Goal: Communication & Community: Answer question/provide support

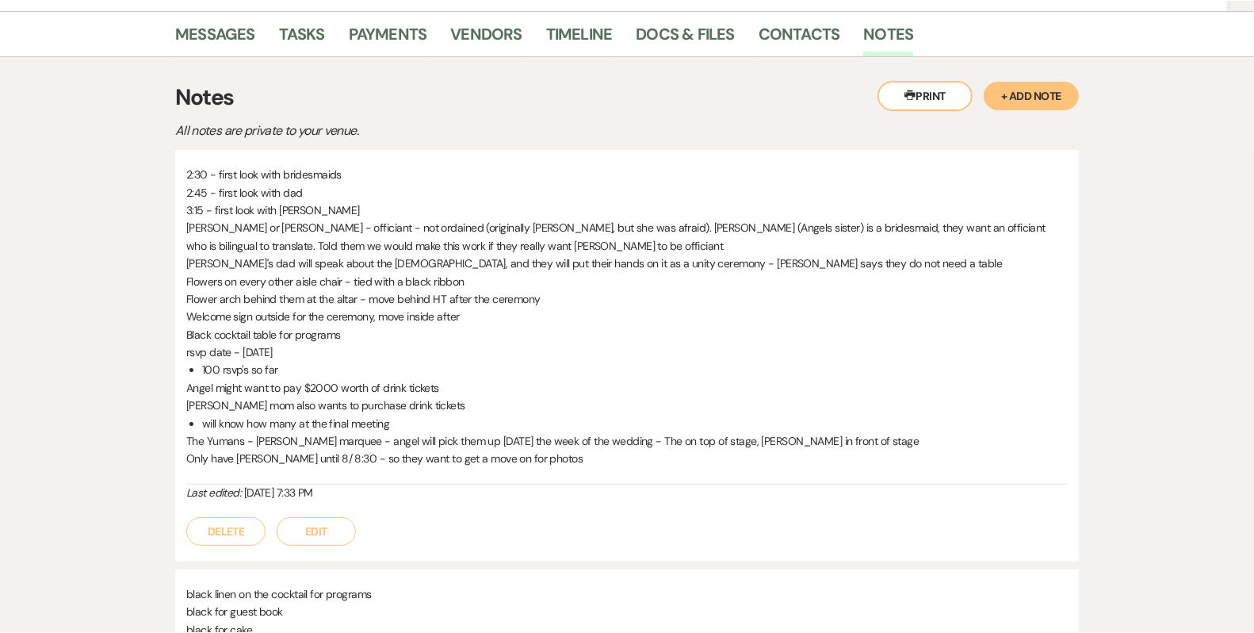
scroll to position [87, 0]
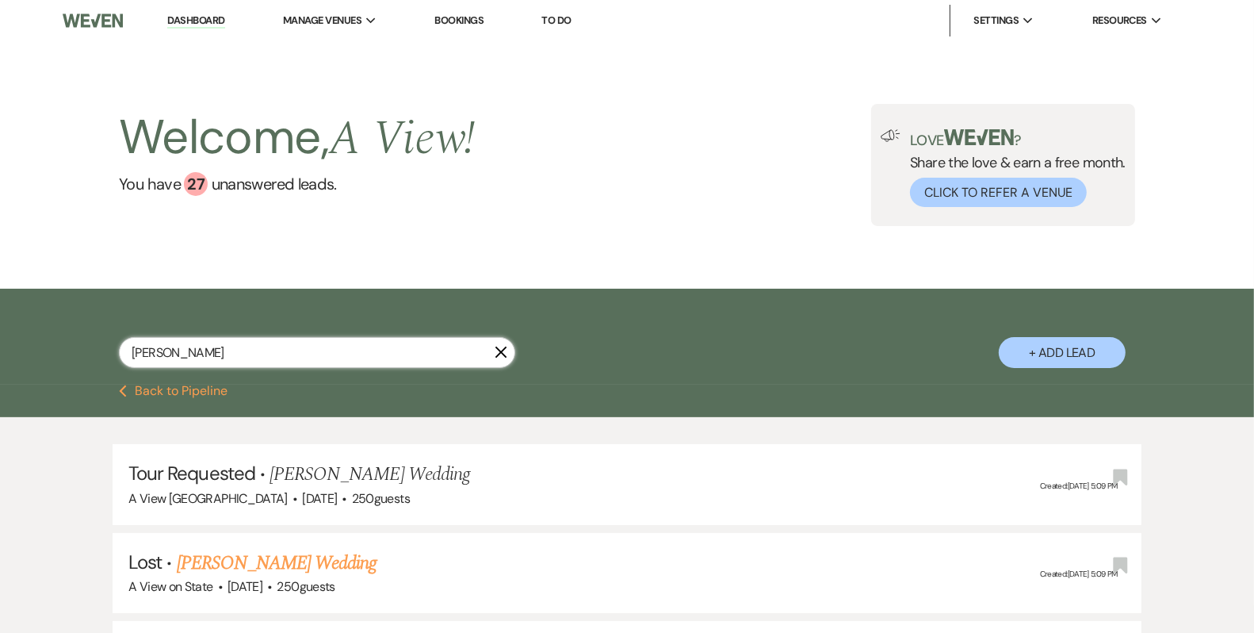
click at [222, 345] on input "[PERSON_NAME]" at bounding box center [317, 352] width 396 height 31
click at [222, 346] on input "[PERSON_NAME]" at bounding box center [317, 352] width 396 height 31
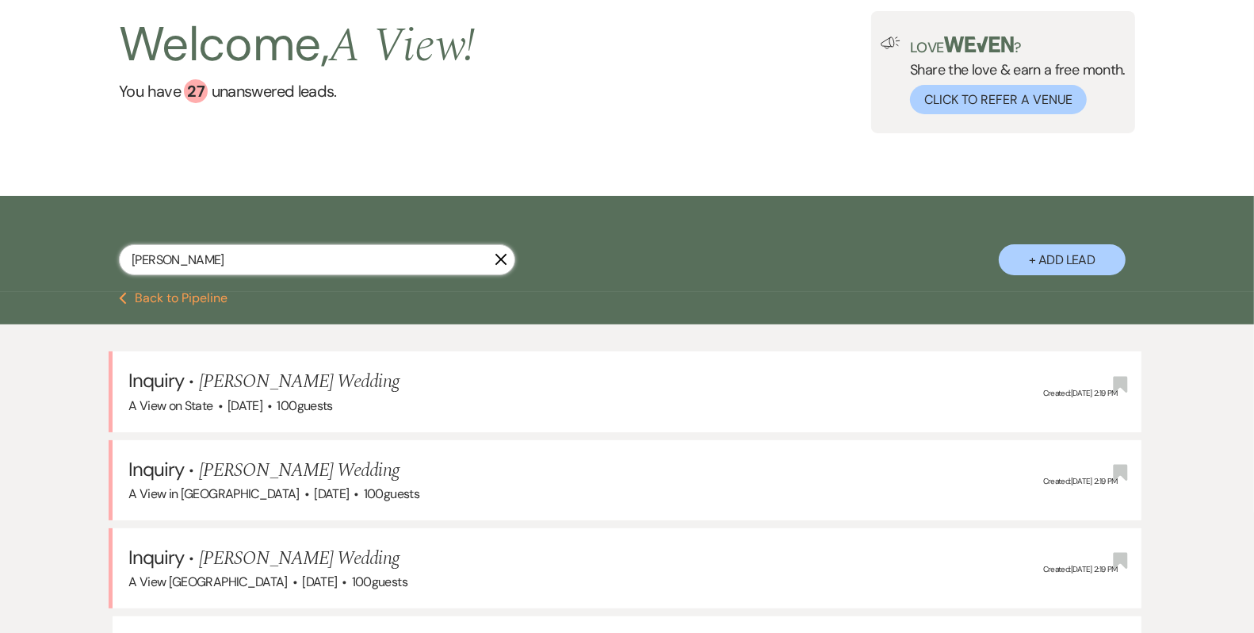
scroll to position [6, 0]
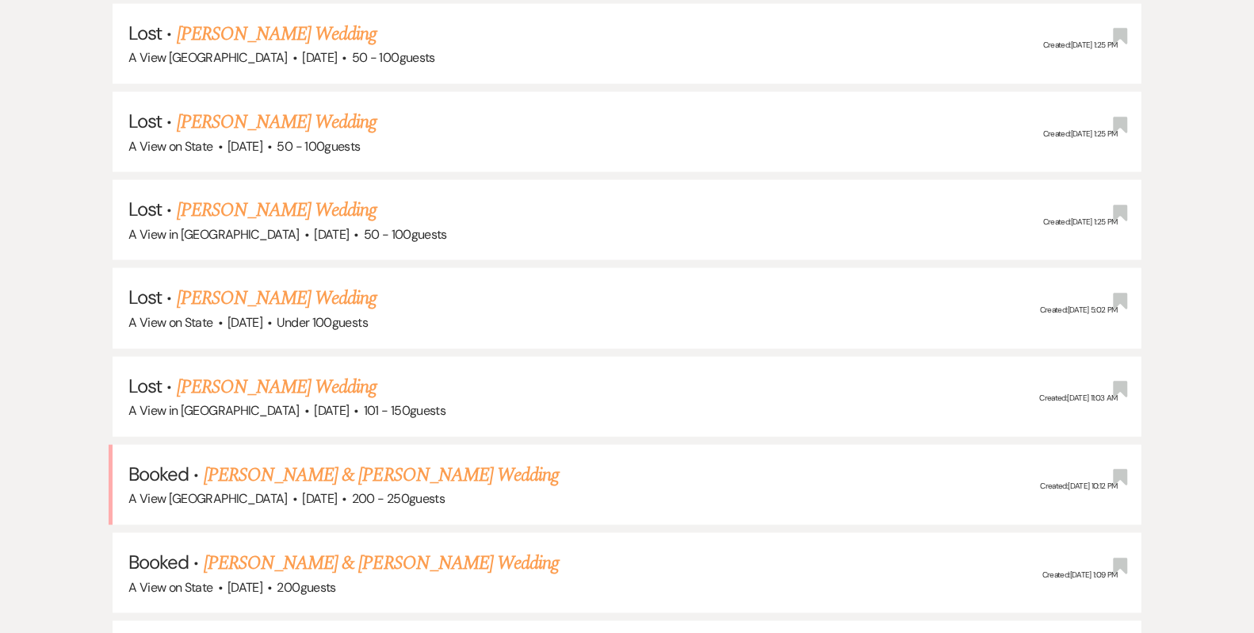
scroll to position [7771, 0]
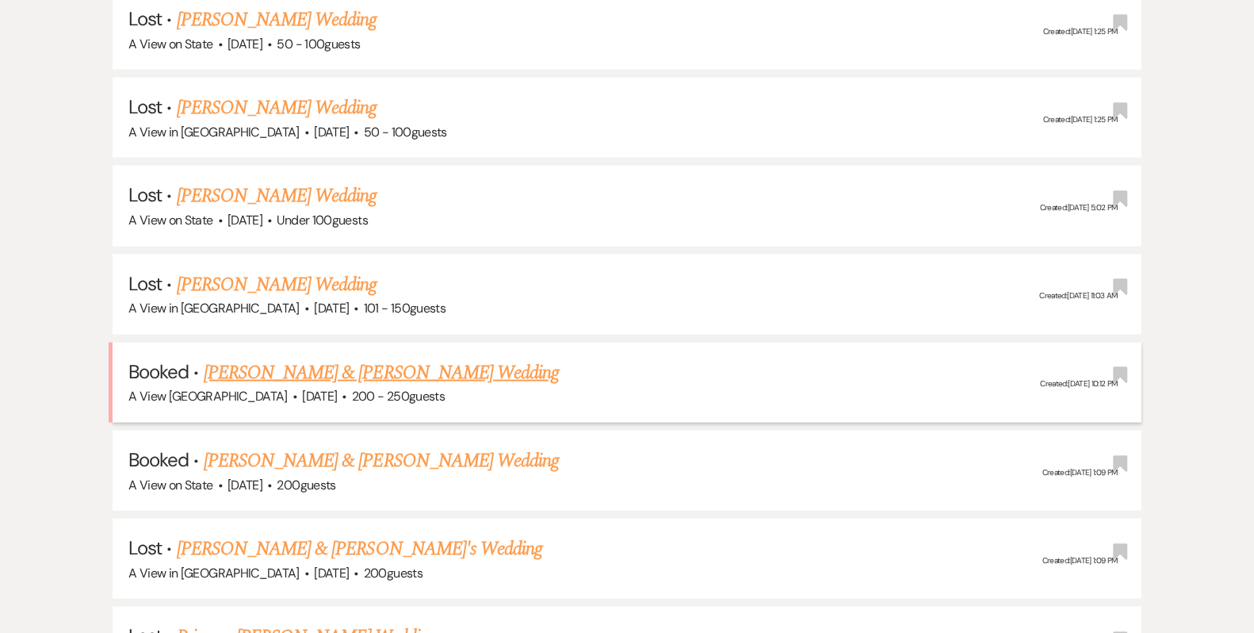
type input "[PERSON_NAME]"
click at [414, 358] on link "[PERSON_NAME] & [PERSON_NAME] Wedding" at bounding box center [381, 372] width 355 height 29
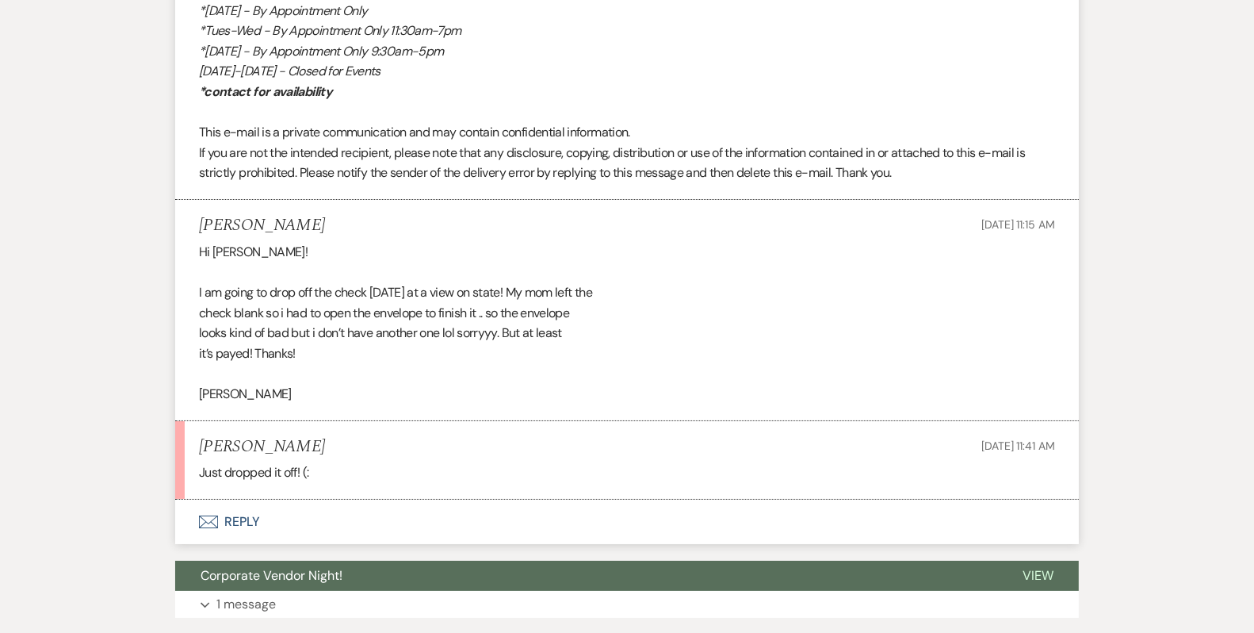
scroll to position [5407, 0]
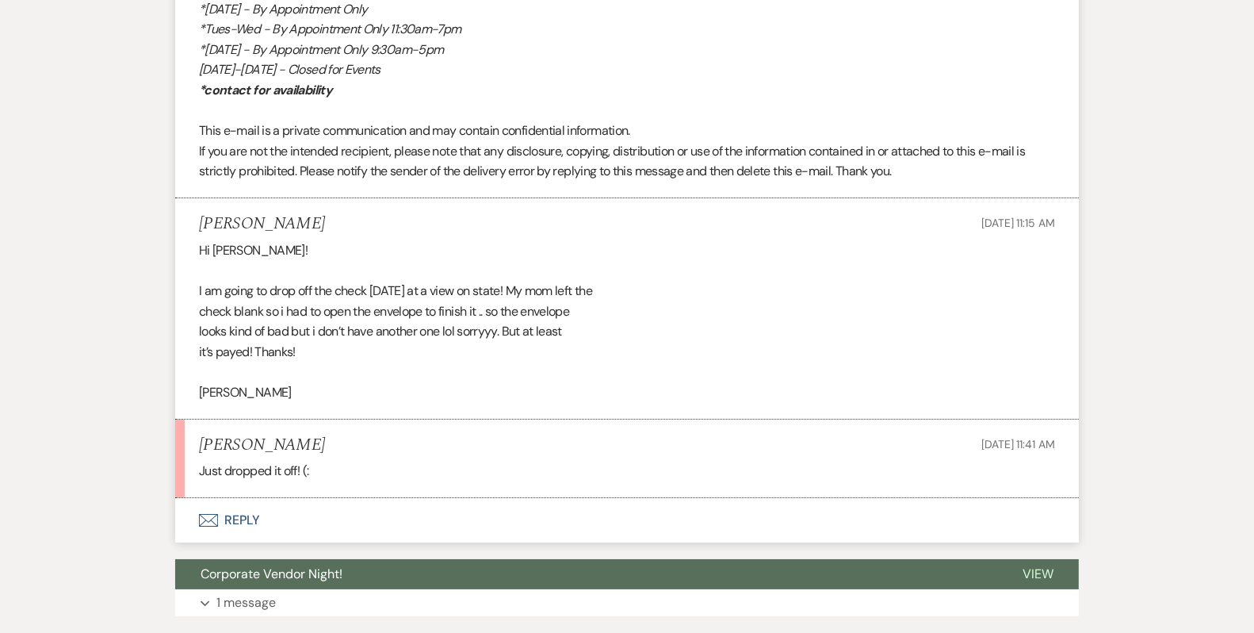
click at [327, 511] on button "Envelope Reply" at bounding box center [627, 520] width 904 height 44
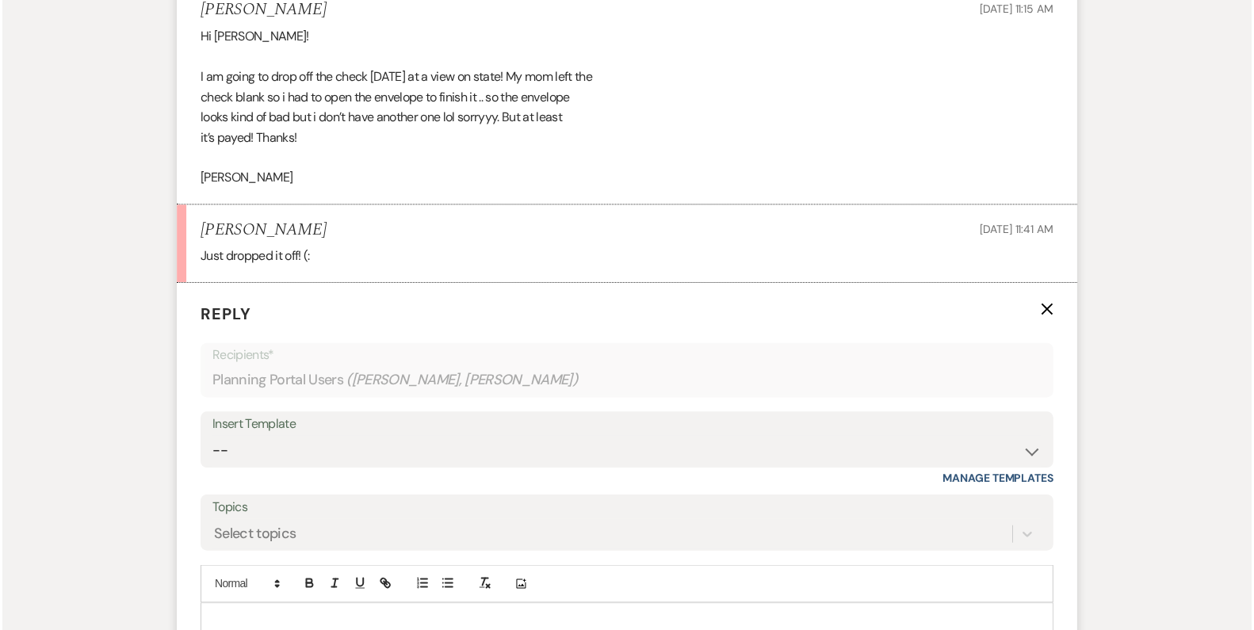
scroll to position [5746, 0]
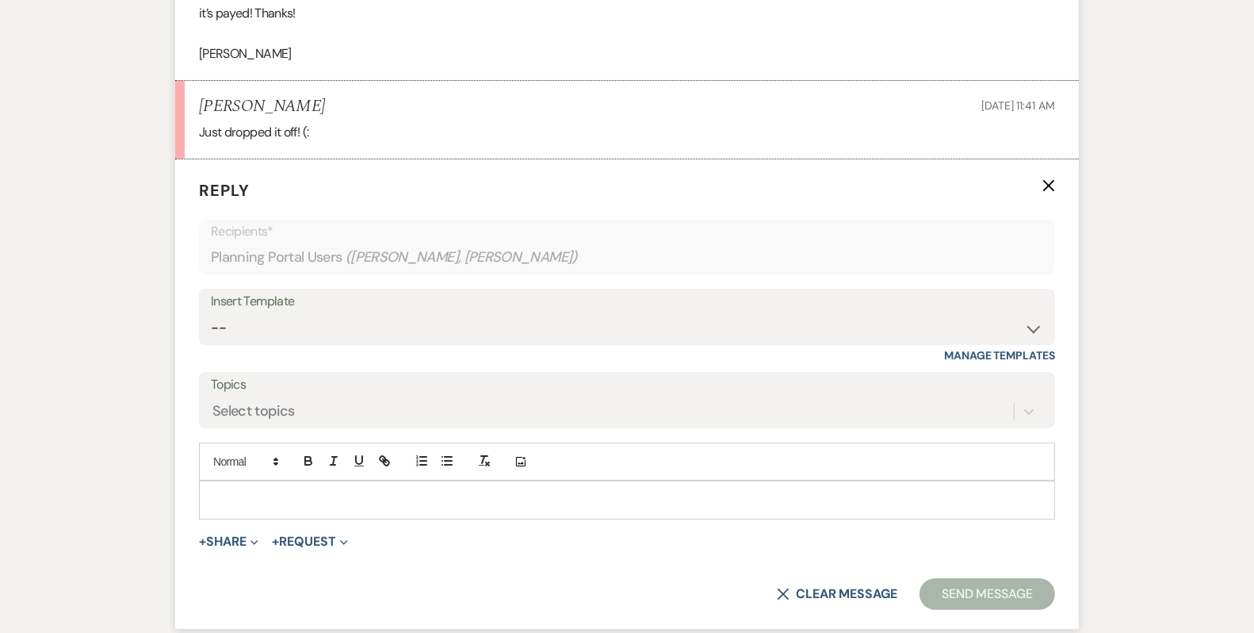
click at [324, 501] on div at bounding box center [627, 499] width 855 height 36
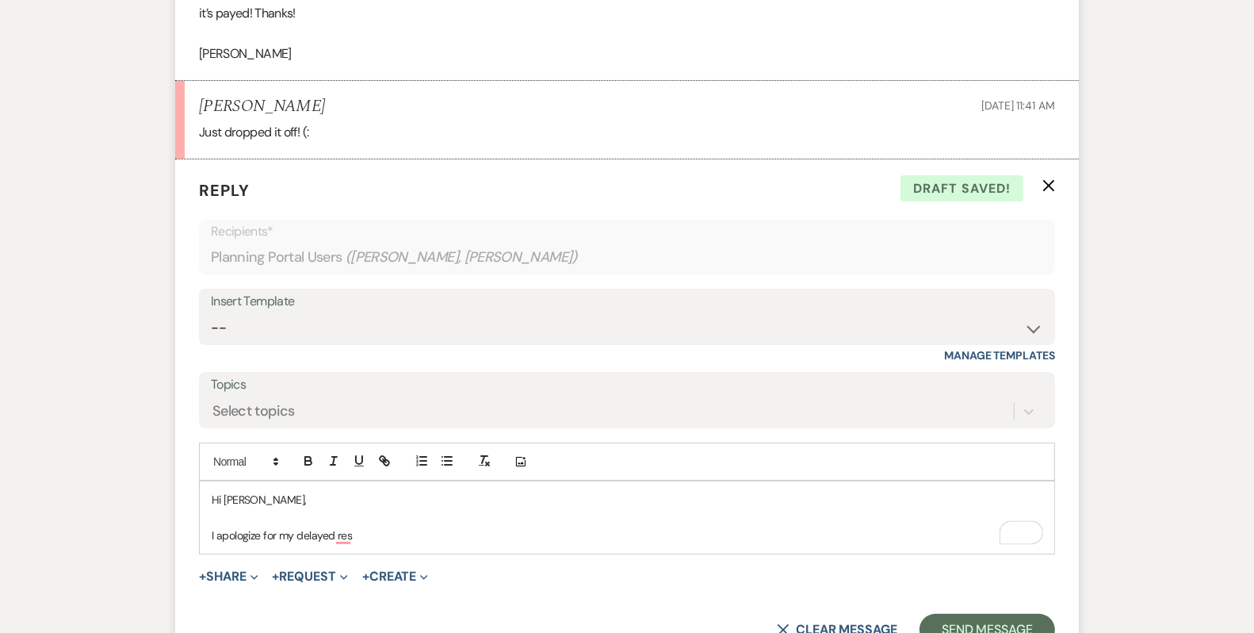
click at [1047, 182] on icon "X" at bounding box center [1049, 185] width 13 height 13
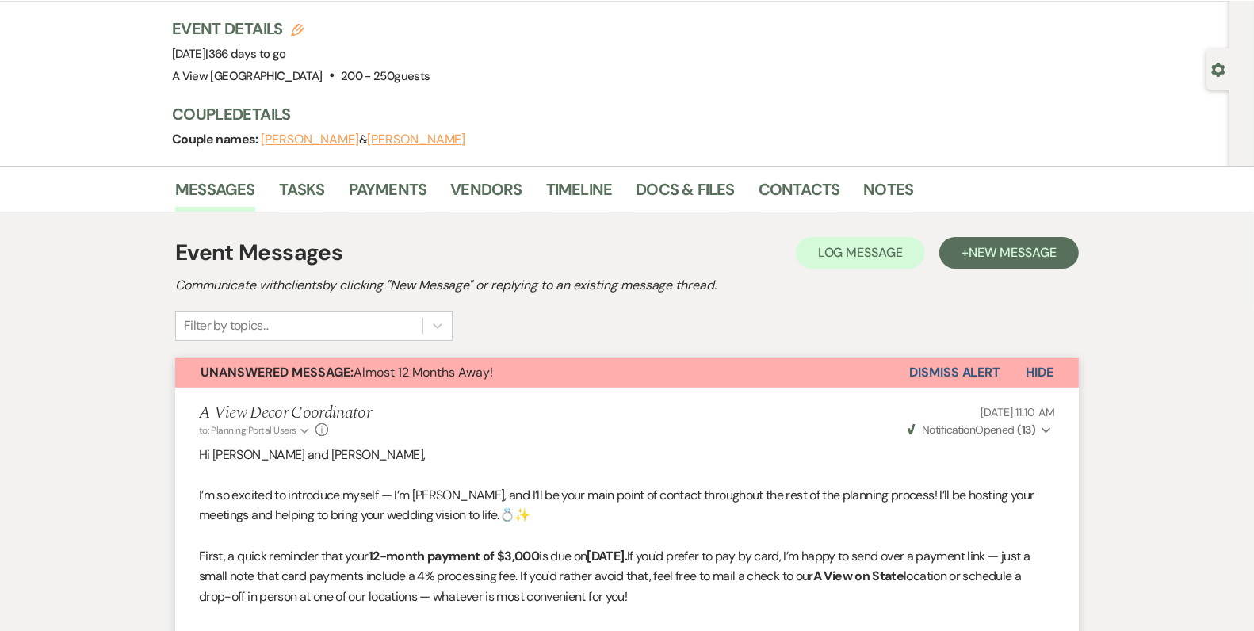
scroll to position [0, 0]
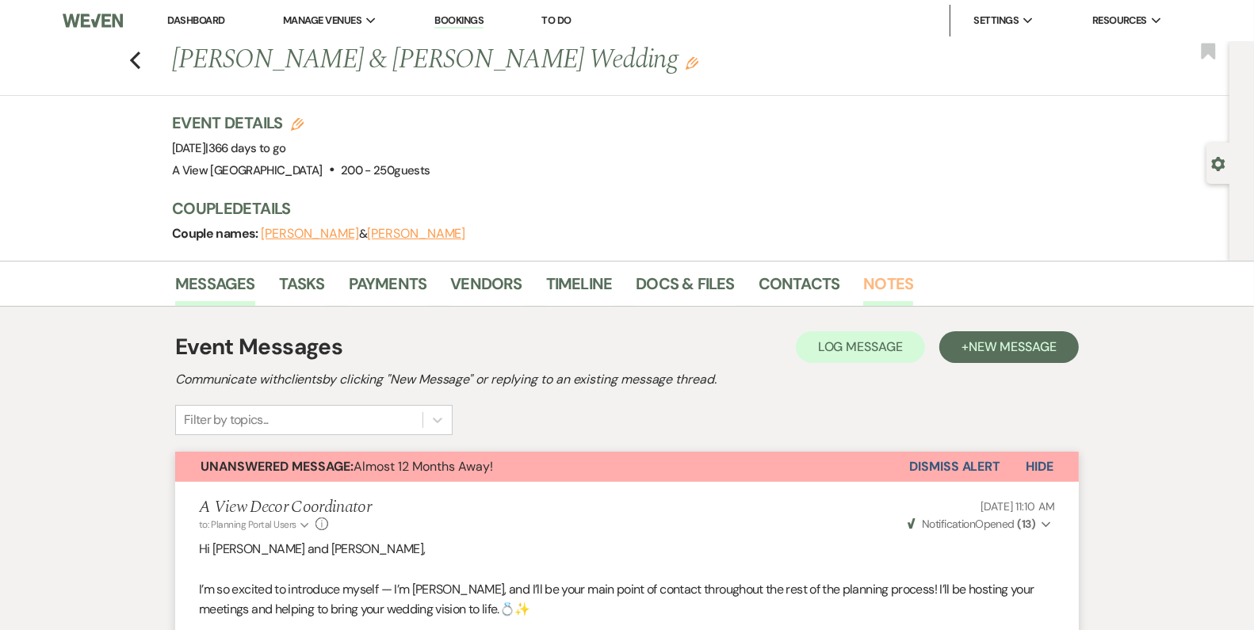
click at [879, 281] on link "Notes" at bounding box center [888, 288] width 50 height 35
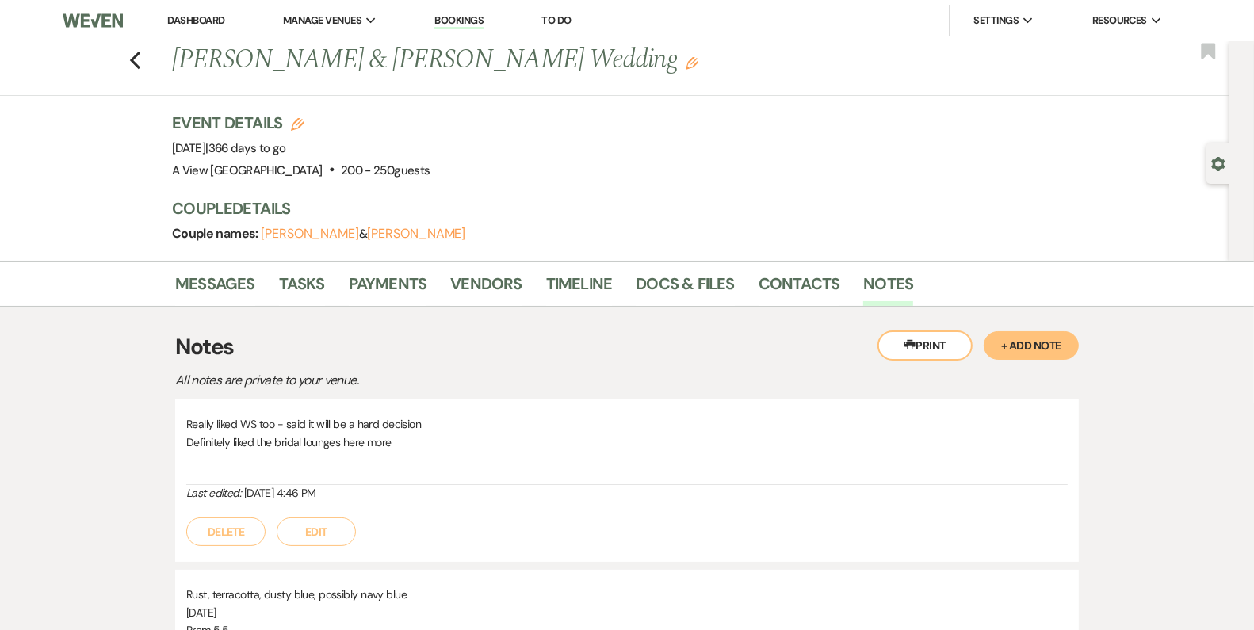
click at [1036, 346] on button "+ Add Note" at bounding box center [1031, 345] width 95 height 29
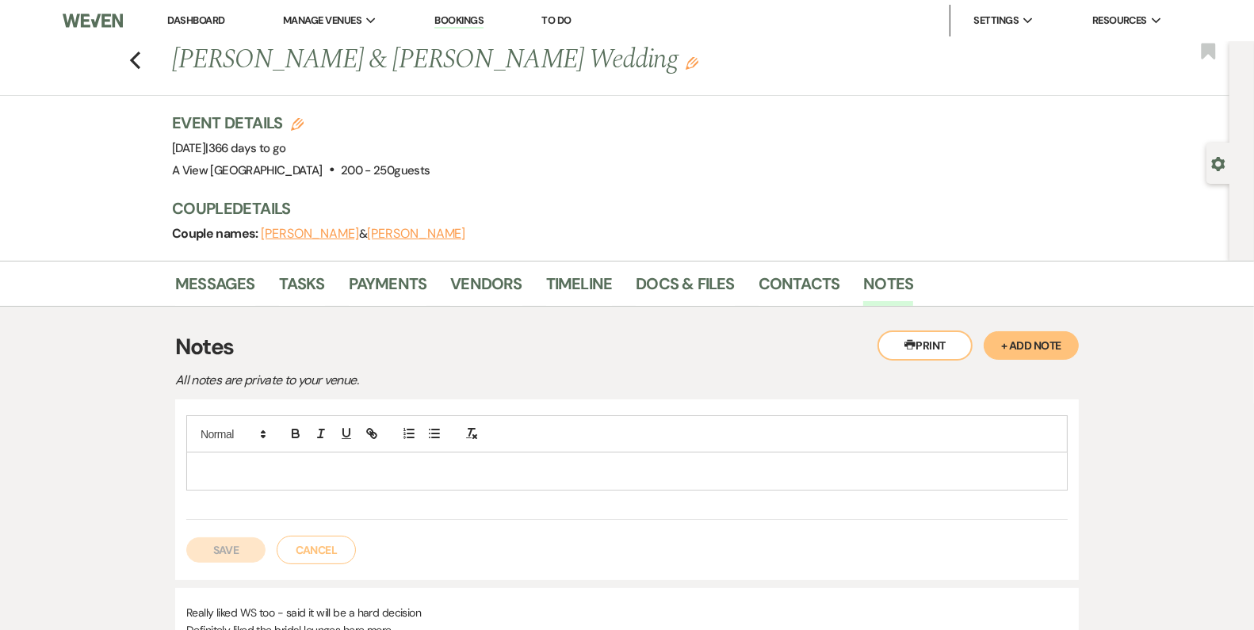
click at [250, 470] on p at bounding box center [627, 470] width 856 height 17
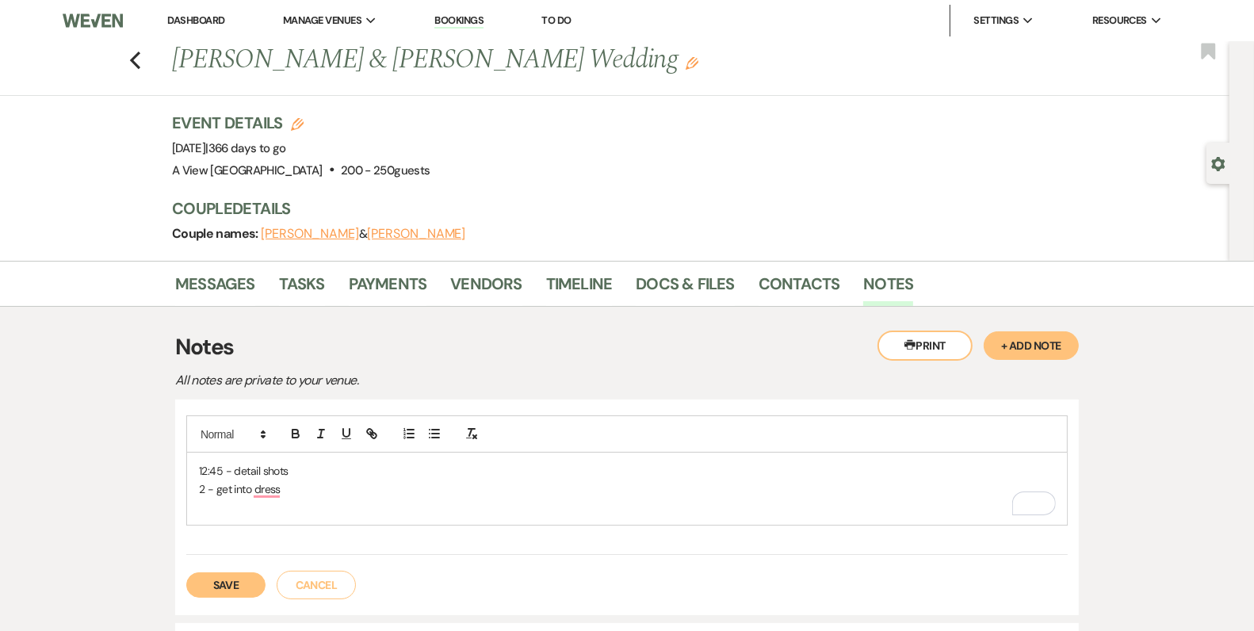
click at [193, 482] on div "12:45 - detail shots 2 - get into dress" at bounding box center [627, 489] width 880 height 72
click at [206, 484] on p "To enrich screen reader interactions, please activate Accessibility in Grammarl…" at bounding box center [627, 488] width 856 height 17
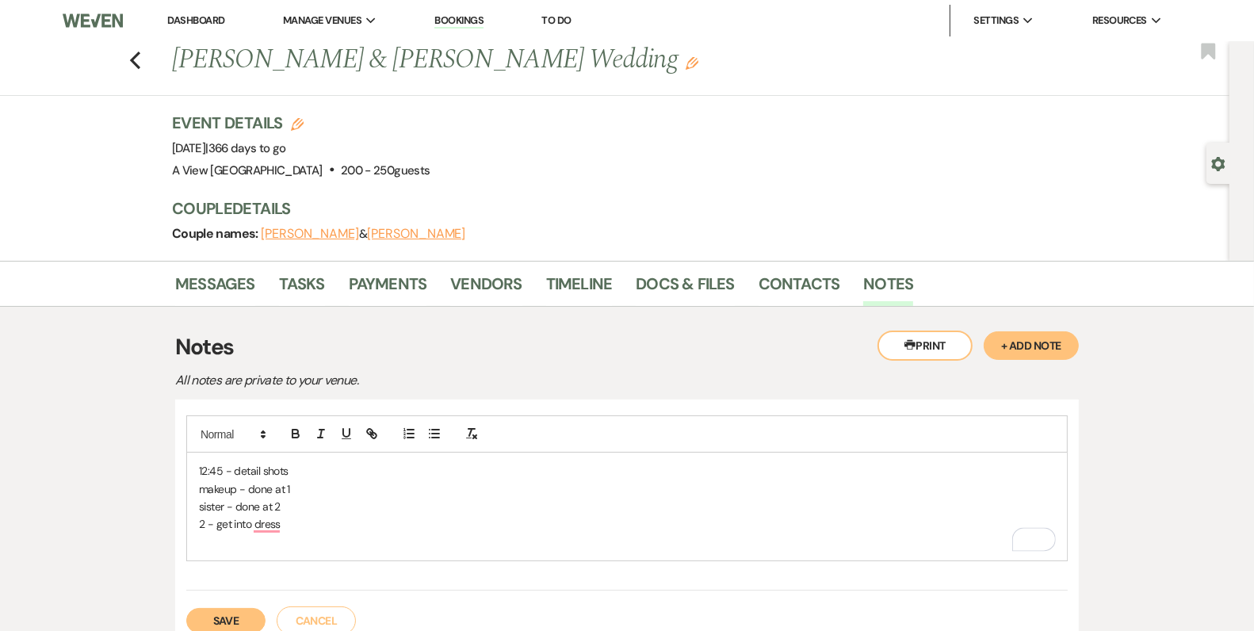
click at [236, 489] on p "makeup - done at 1" at bounding box center [627, 488] width 856 height 17
click at [189, 486] on div "12:45 - detail shots makeup - done at 1 sister - done at 2 2 - get into dress" at bounding box center [627, 507] width 880 height 108
click at [320, 501] on p "sister - done at 2" at bounding box center [627, 506] width 856 height 17
click at [333, 480] on p "hely makeup - done at 1" at bounding box center [627, 488] width 856 height 17
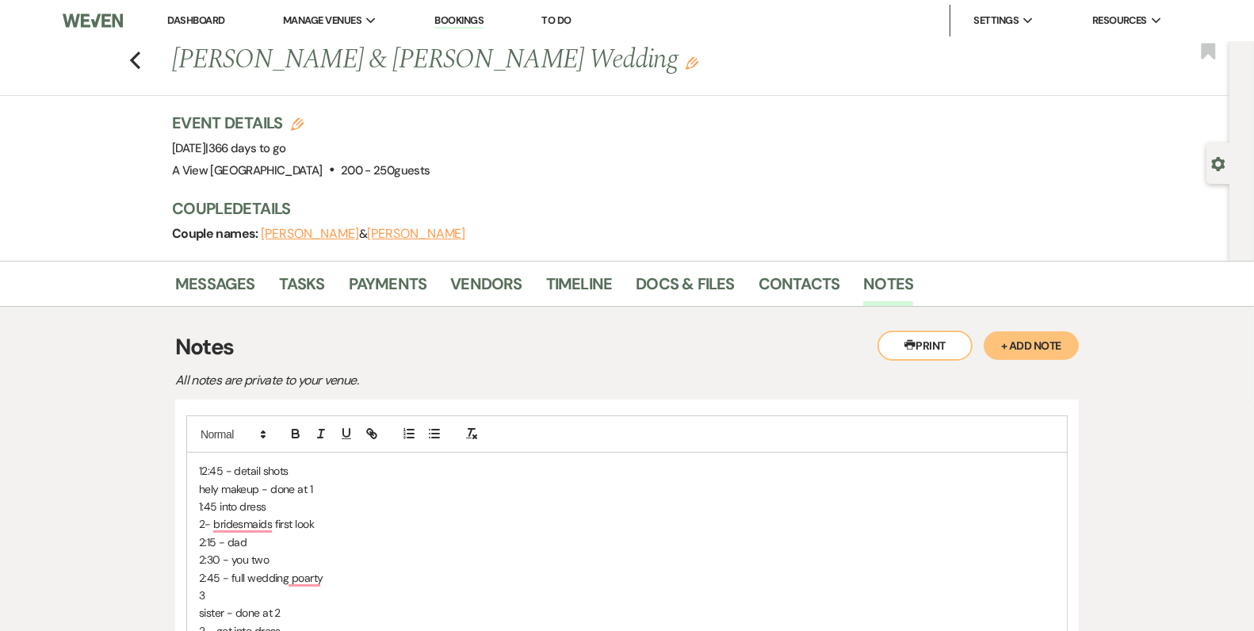
click at [210, 581] on p "2:45 - full wedding poarty" at bounding box center [627, 577] width 856 height 17
click at [218, 579] on p "2:45 - full wedding poarty" at bounding box center [627, 577] width 856 height 17
click at [245, 595] on p "3" at bounding box center [627, 595] width 856 height 17
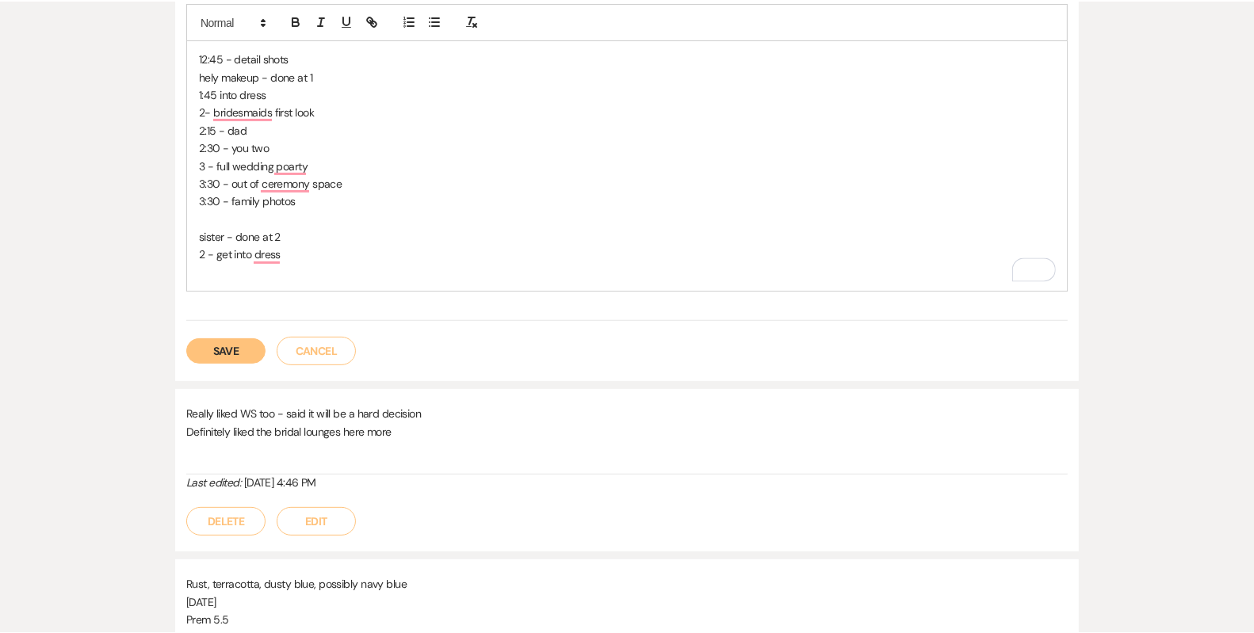
scroll to position [411, 0]
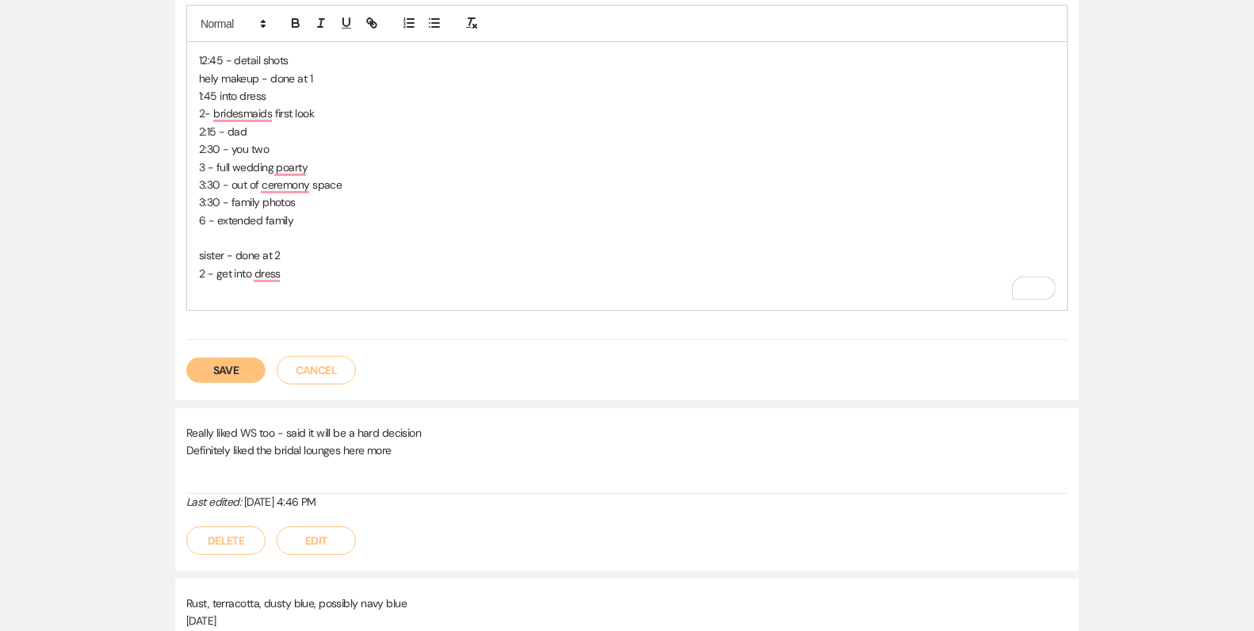
click at [234, 302] on div "12:45 - detail shots hely makeup - done at 1 1:45 into dress 2- bridesmaids fir…" at bounding box center [627, 175] width 880 height 267
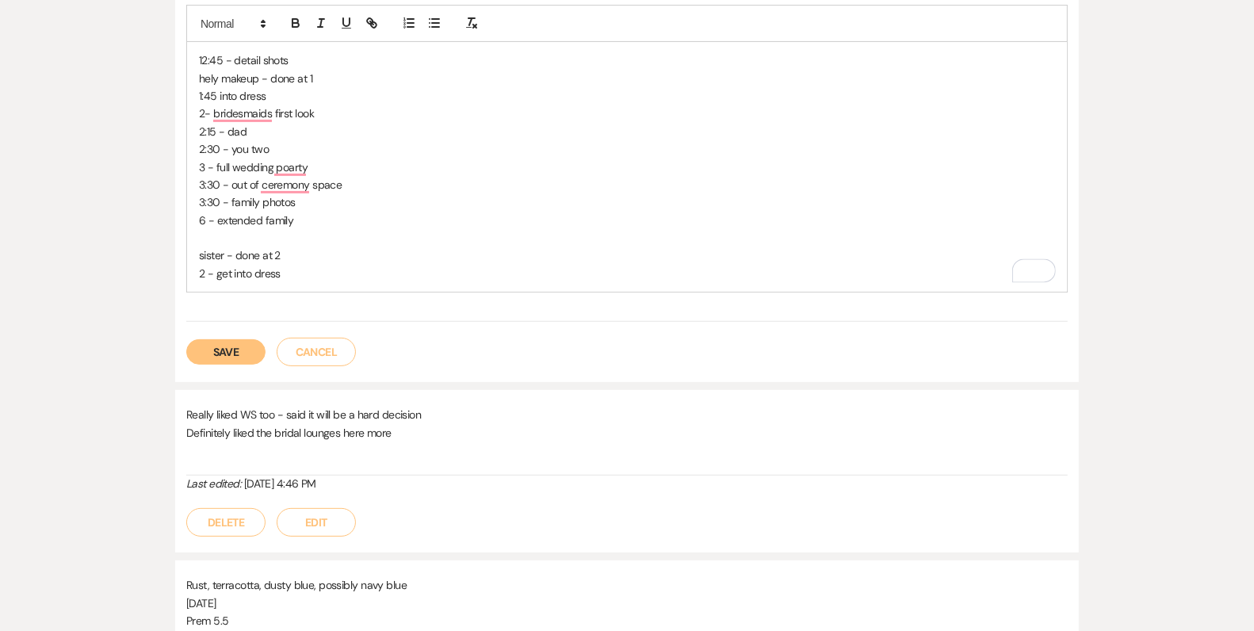
click at [197, 252] on div "12:45 - detail shots hely makeup - done at 1 1:45 into dress 2- bridesmaids fir…" at bounding box center [627, 167] width 880 height 250
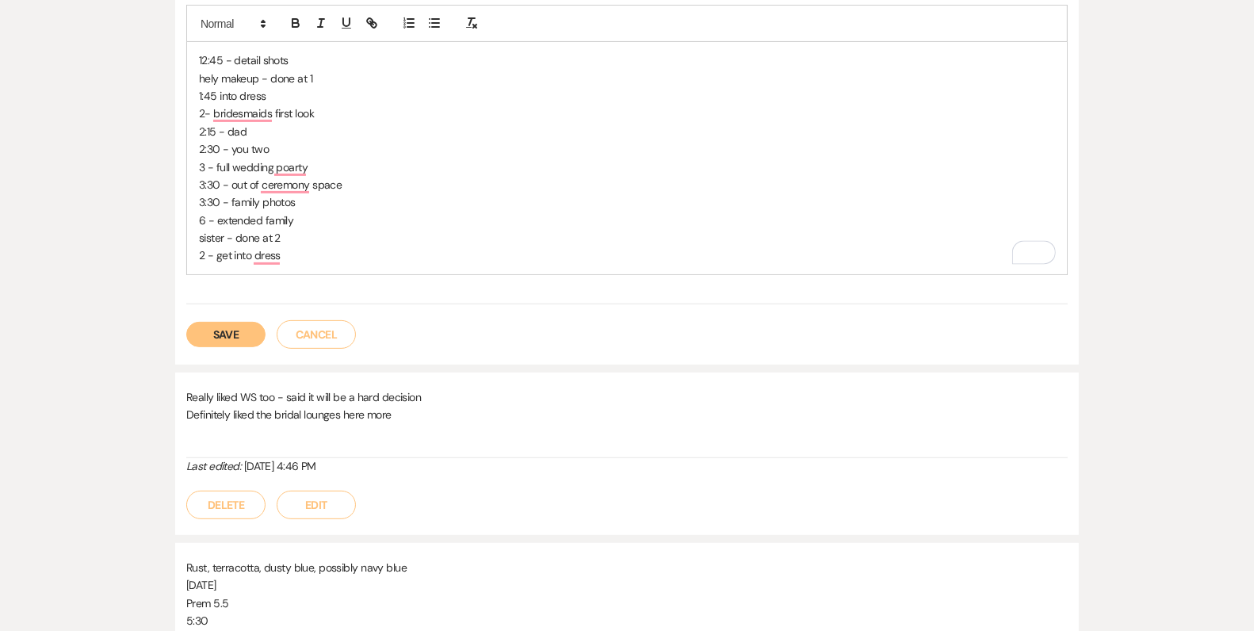
click at [312, 249] on p "2 - get into dress" at bounding box center [627, 255] width 856 height 17
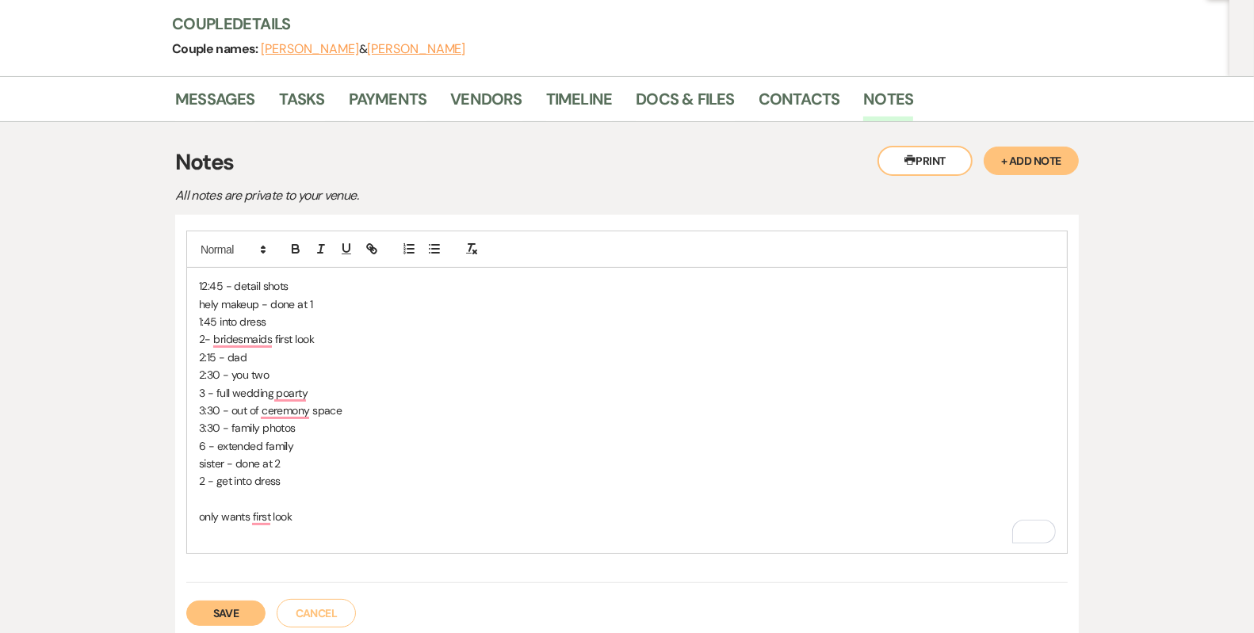
scroll to position [209, 0]
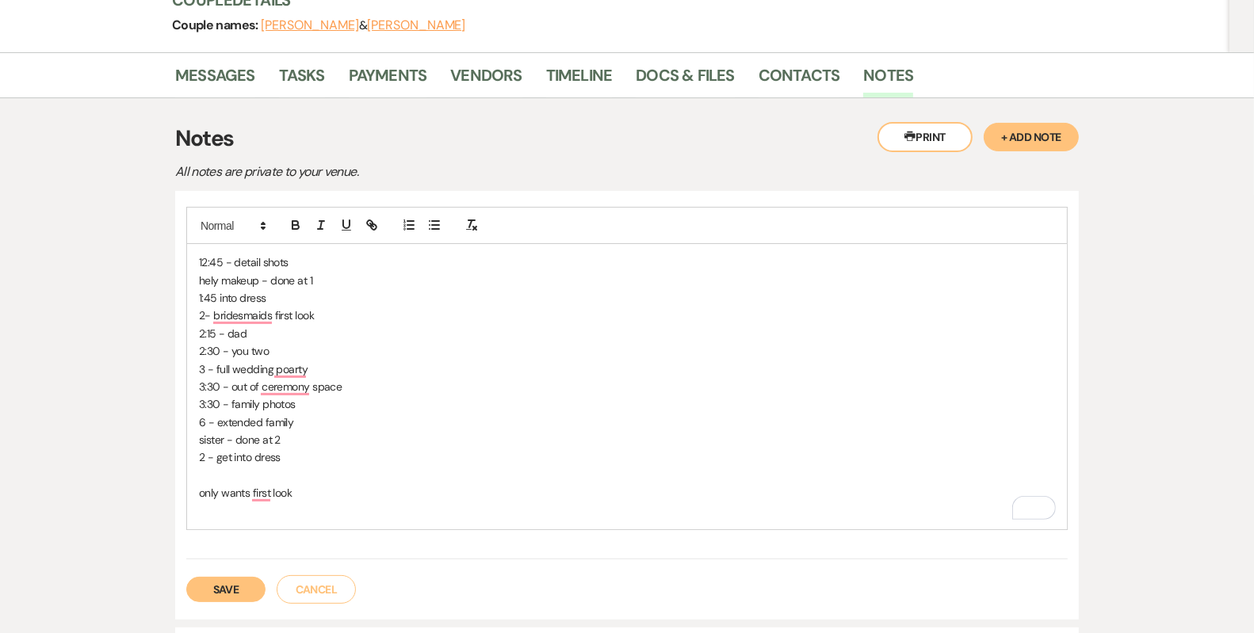
click at [231, 581] on button "Save" at bounding box center [225, 589] width 79 height 25
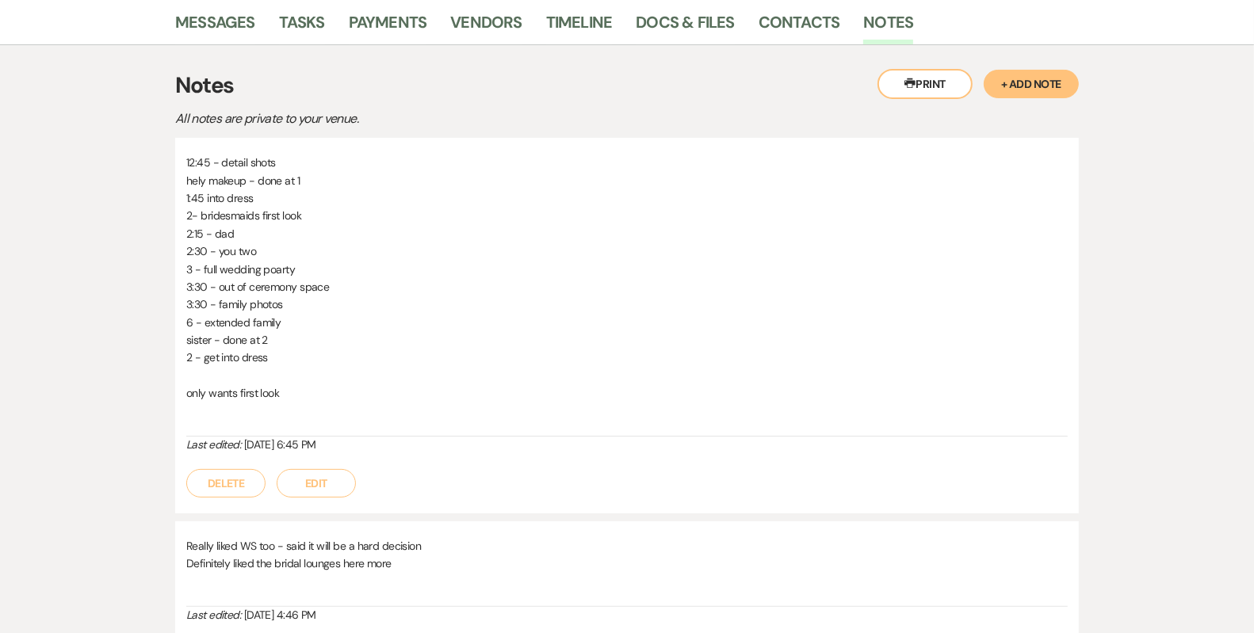
scroll to position [258, 0]
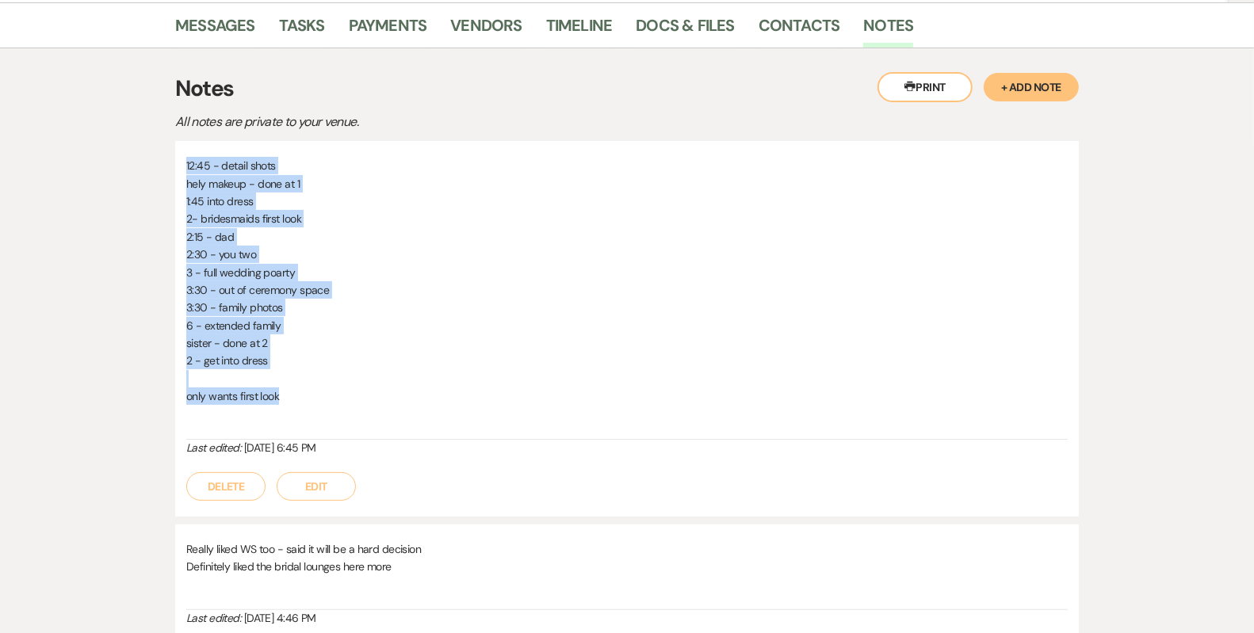
drag, startPoint x: 293, startPoint y: 396, endPoint x: 178, endPoint y: 154, distance: 268.8
click at [178, 154] on div "12:45 - detail shots hely makeup - done at 1 1:45 into dress 2- bridesmaids fir…" at bounding box center [627, 329] width 904 height 376
copy div "12:45 - detail shots hely makeup - done at 1 1:45 into dress 2- bridesmaids fir…"
click at [241, 485] on button "Delete" at bounding box center [225, 487] width 79 height 29
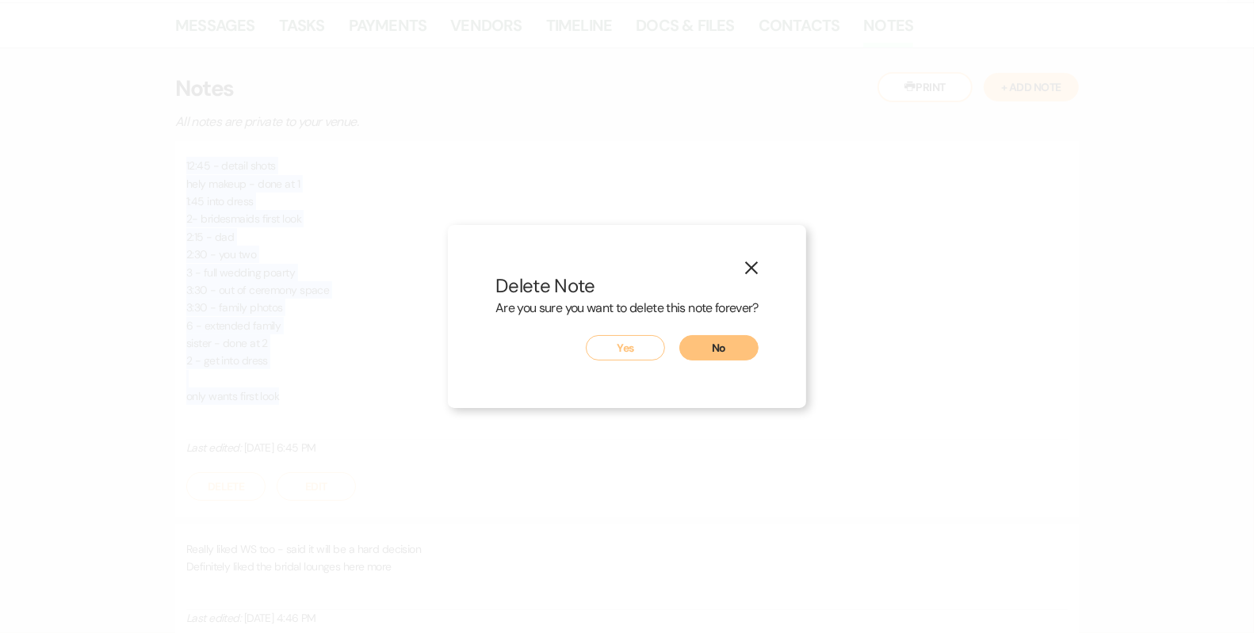
click at [642, 349] on button "Yes" at bounding box center [625, 347] width 79 height 25
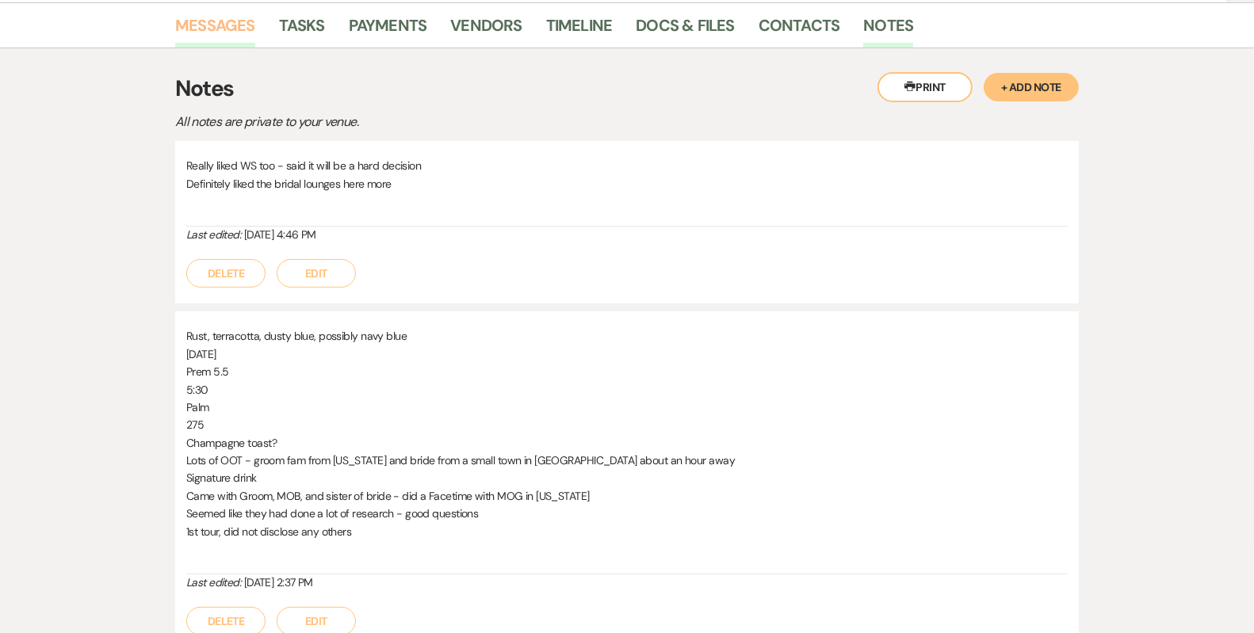
click at [226, 31] on link "Messages" at bounding box center [215, 30] width 80 height 35
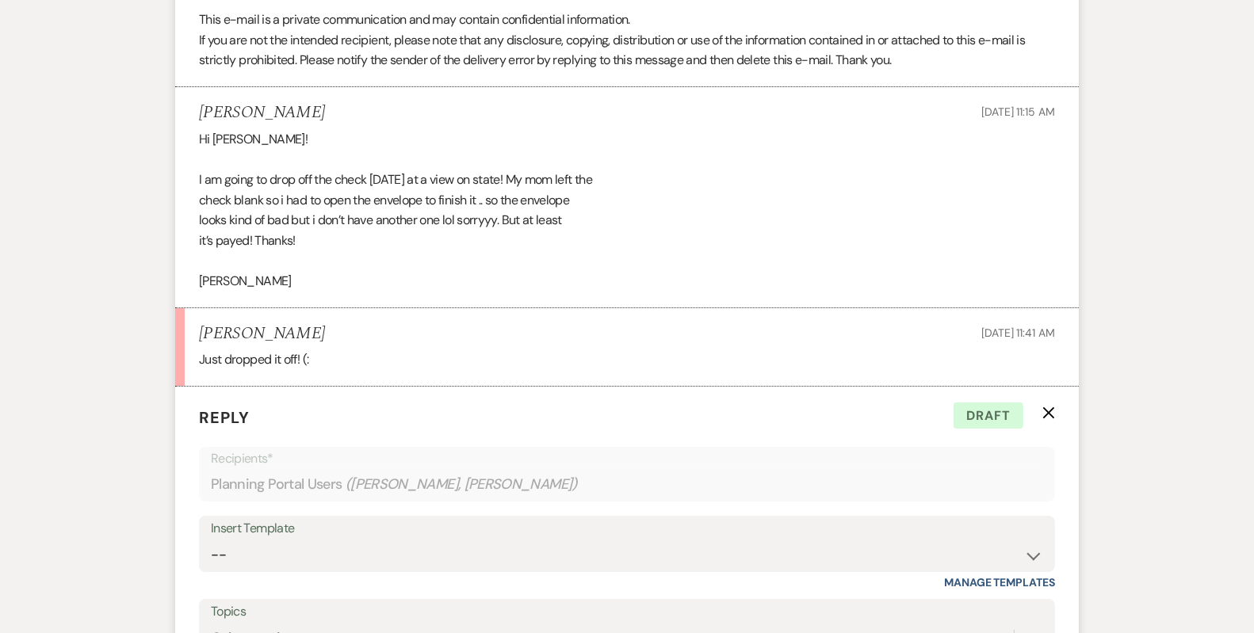
scroll to position [5830, 0]
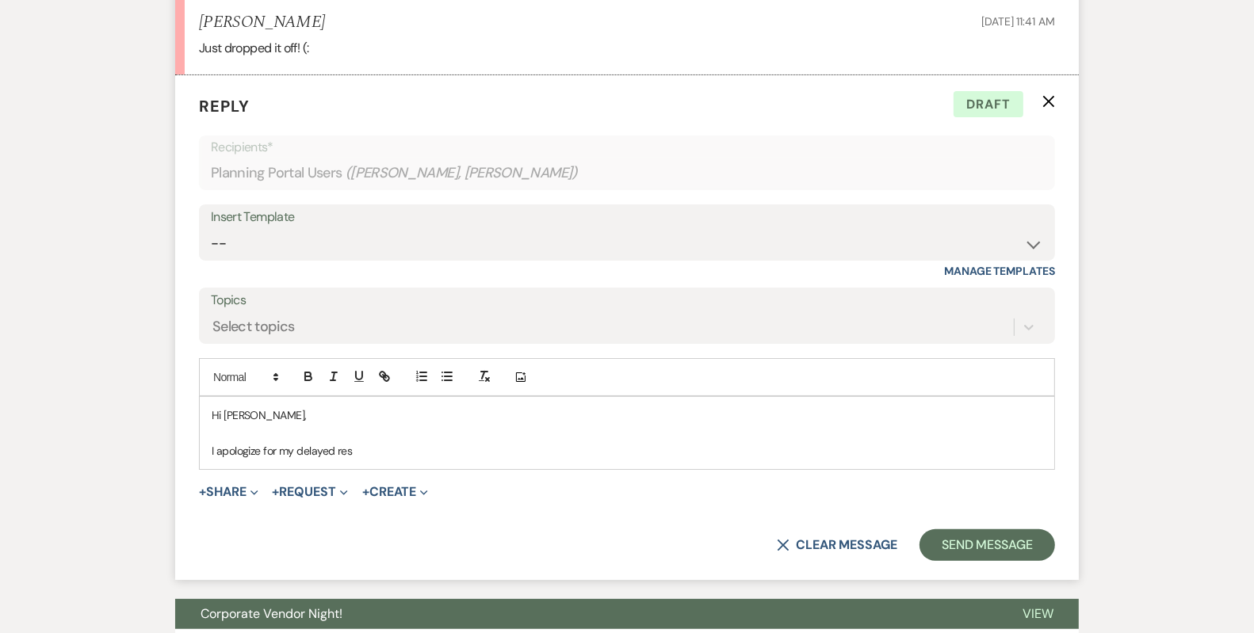
click at [371, 453] on div "Hi [PERSON_NAME], I apologize for my delayed res" at bounding box center [627, 433] width 855 height 72
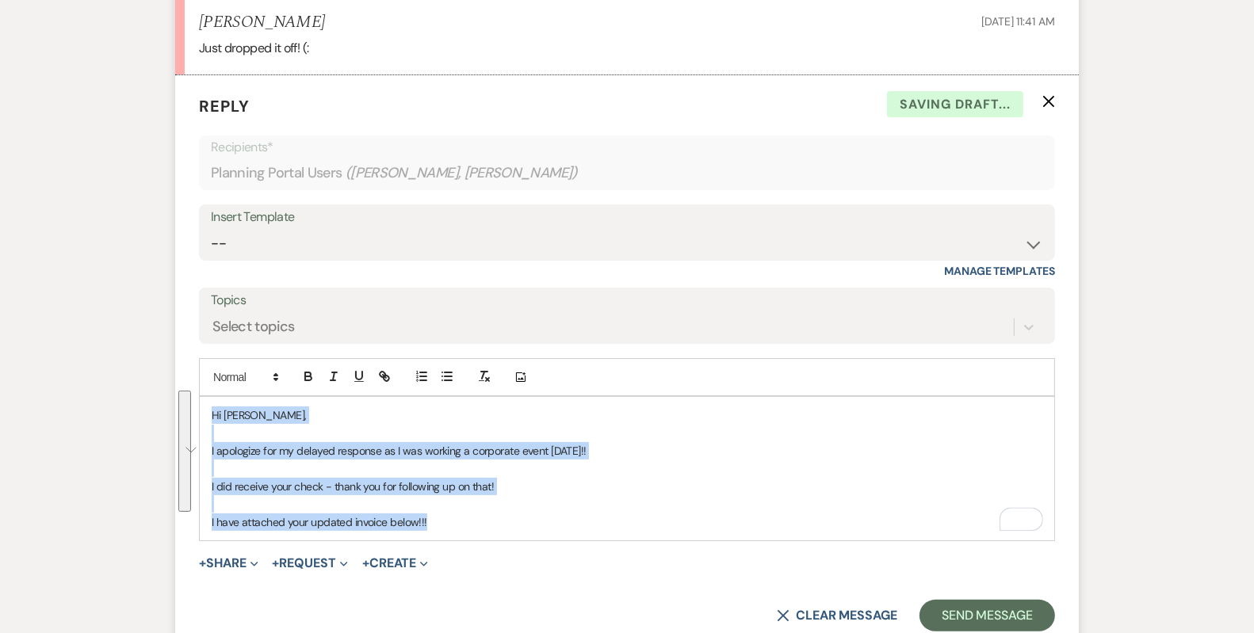
drag, startPoint x: 457, startPoint y: 515, endPoint x: 199, endPoint y: 385, distance: 289.3
click at [199, 385] on div "Add Photo Hi [PERSON_NAME], I apologize for my delayed response as I was workin…" at bounding box center [627, 449] width 856 height 183
click at [253, 557] on span "Expand" at bounding box center [253, 563] width 12 height 17
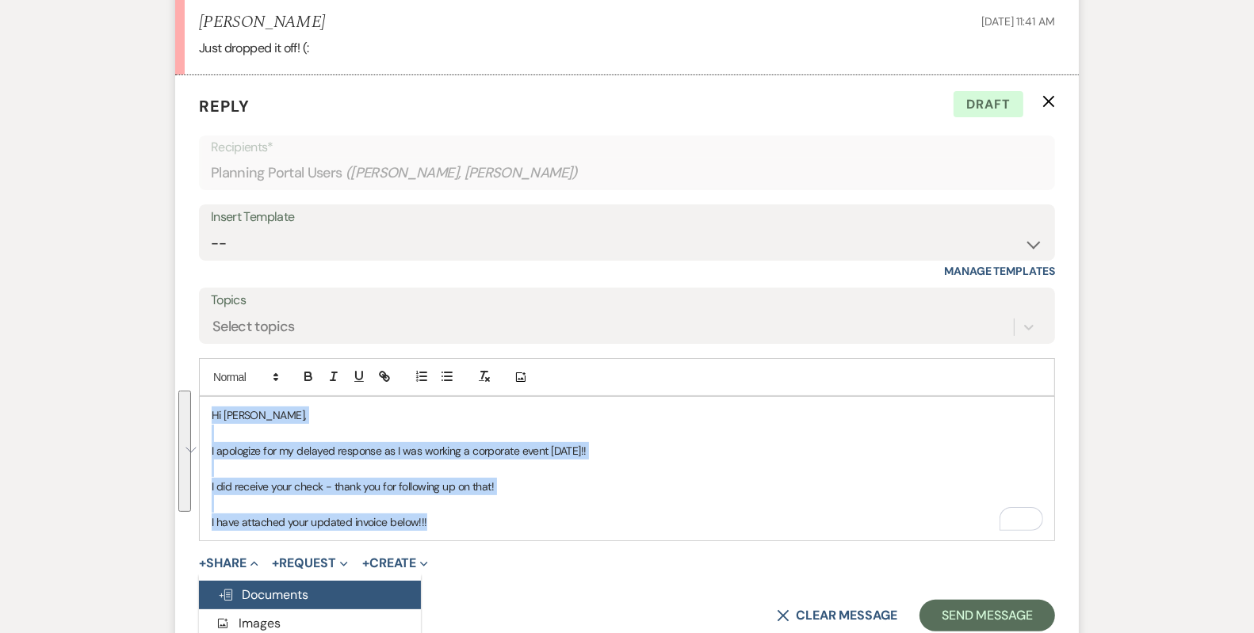
click at [295, 581] on button "Doc Upload Documents" at bounding box center [310, 595] width 222 height 29
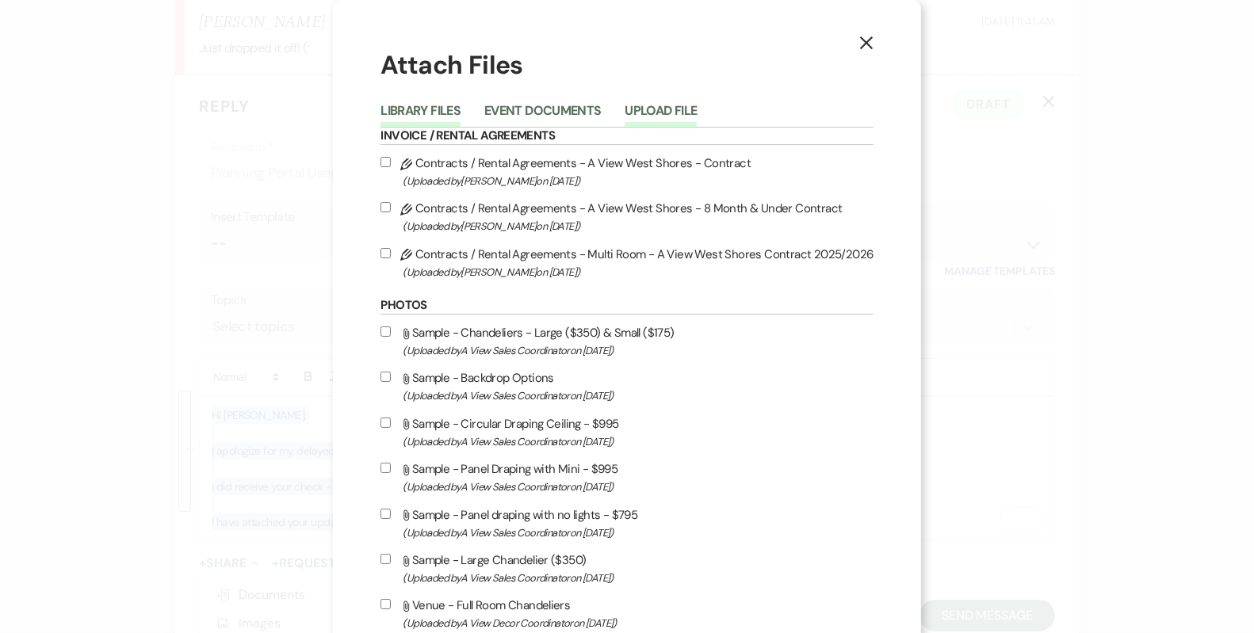
click at [677, 107] on button "Upload File" at bounding box center [661, 116] width 72 height 22
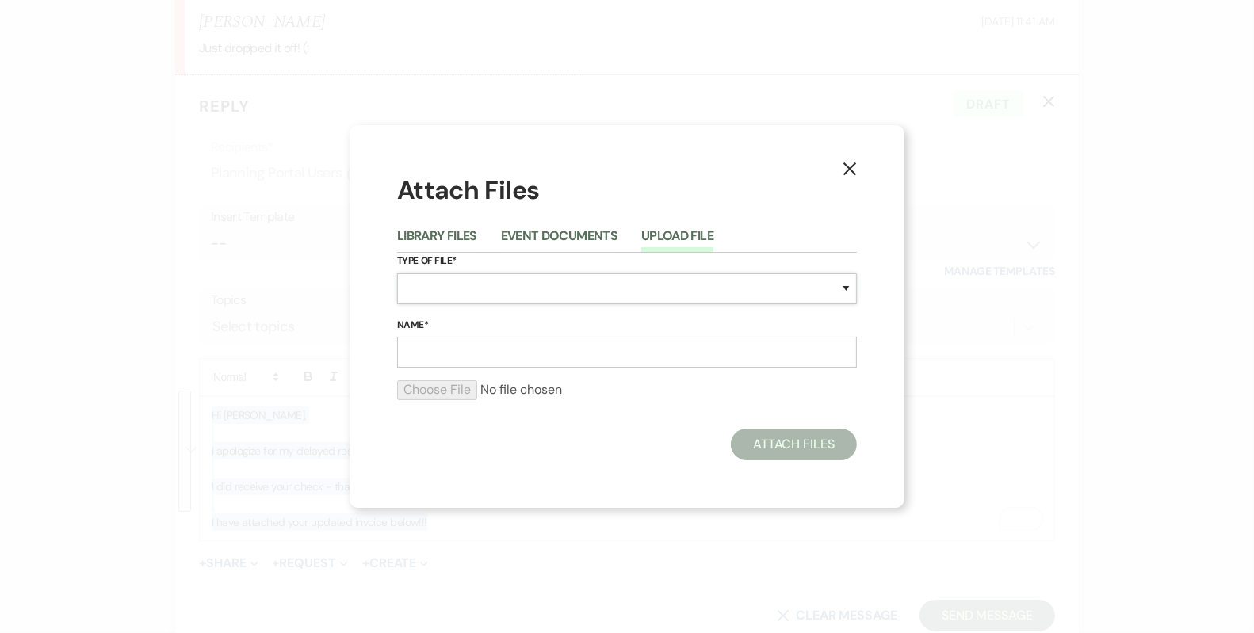
click at [504, 291] on select "Special Event Insurance Vendor Certificate of Insurance Contracts / Rental Agre…" at bounding box center [627, 289] width 460 height 31
select select "22"
click at [487, 357] on input "Name*" at bounding box center [627, 352] width 460 height 31
type input "P"
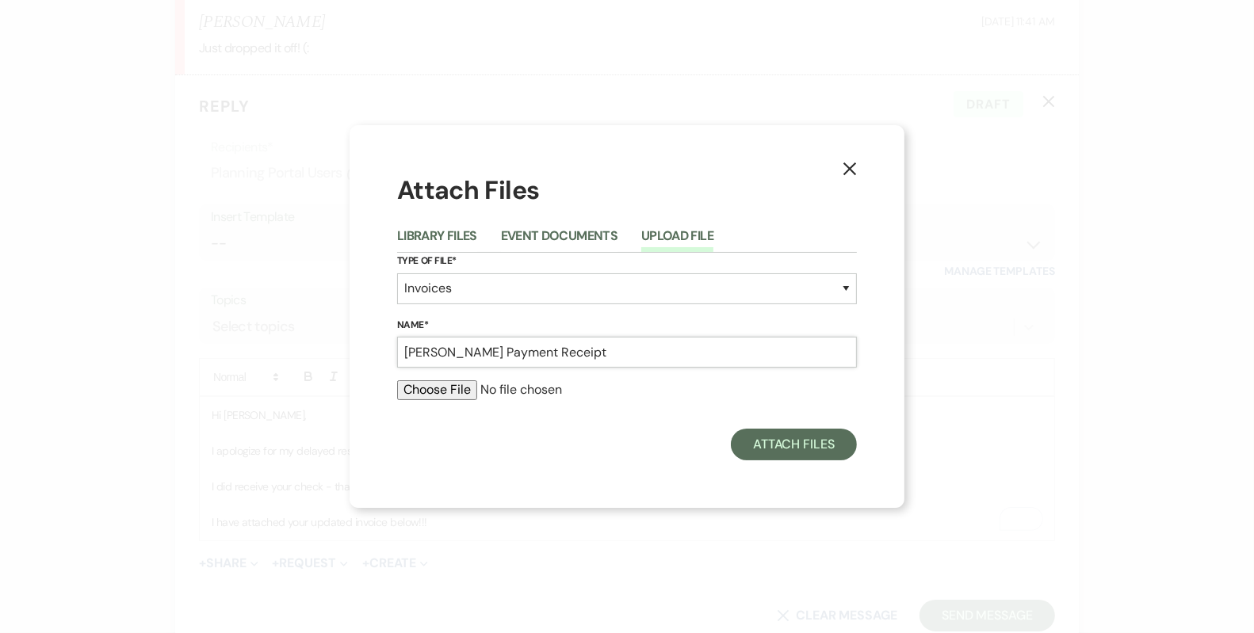
click at [441, 354] on input "[PERSON_NAME] Payment Receipt" at bounding box center [627, 352] width 460 height 31
click at [450, 354] on input "[PERSON_NAME] Payment Receipt" at bounding box center [627, 352] width 460 height 31
click at [616, 355] on input "[PERSON_NAME] R 12M Payment Receipt" at bounding box center [627, 352] width 460 height 31
type input "[PERSON_NAME] R 12M Payment Receipt Invoice"
click at [460, 385] on input "file" at bounding box center [627, 390] width 460 height 19
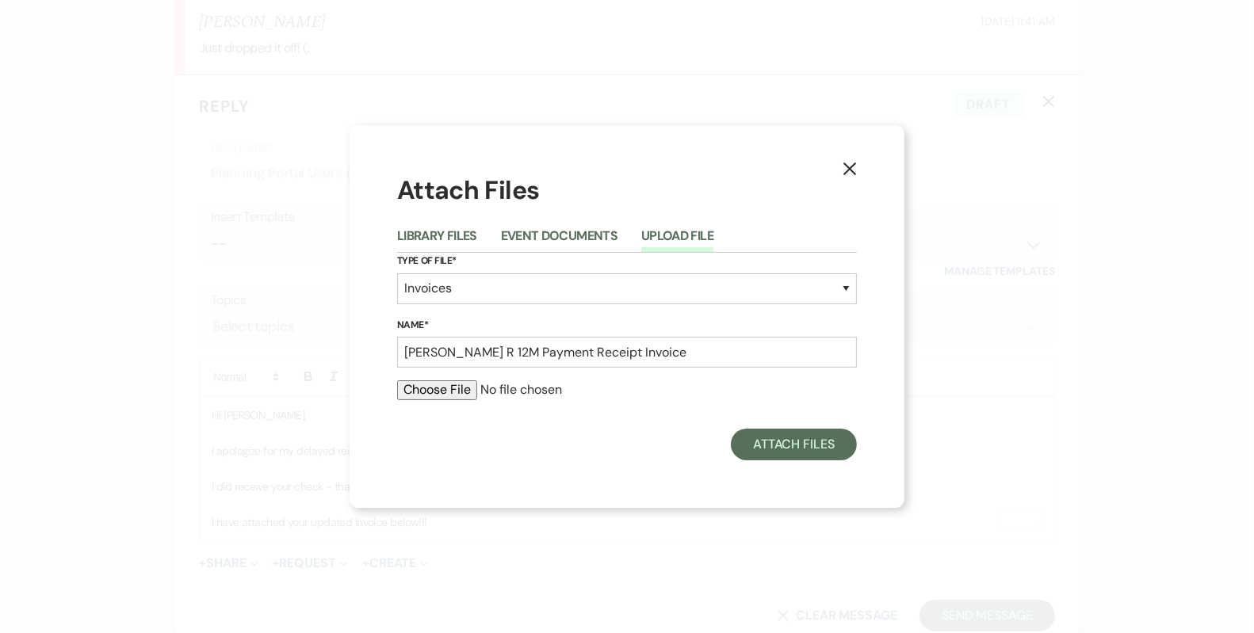
type input "C:\fakepath\[PERSON_NAME] R 12M Payment Receipt.pdf"
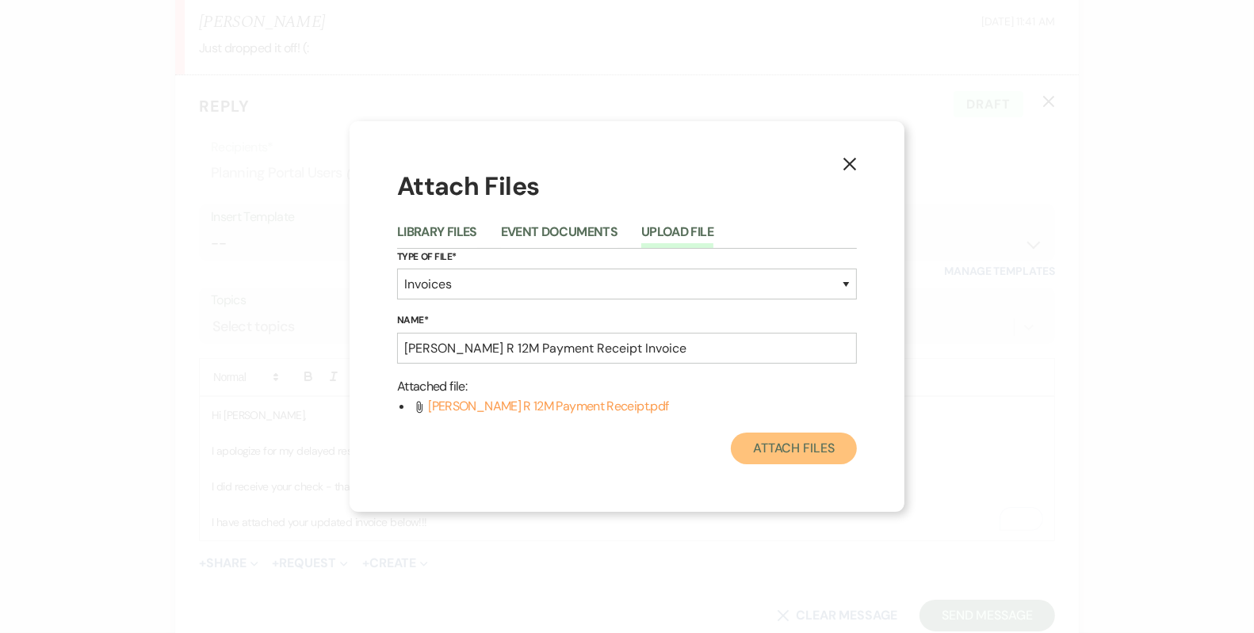
click at [792, 449] on button "Attach Files" at bounding box center [794, 449] width 126 height 32
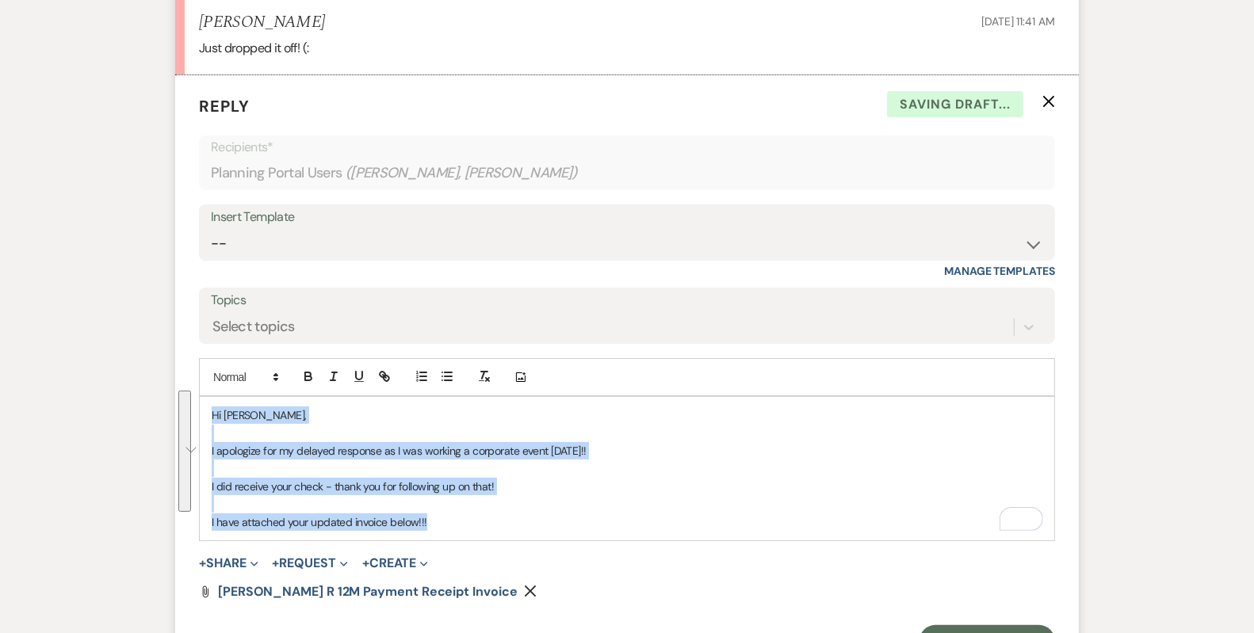
drag, startPoint x: 440, startPoint y: 519, endPoint x: 197, endPoint y: 398, distance: 271.2
click at [197, 398] on form "Reply X Saving draft... Recipients* Planning Portal Users ( [PERSON_NAME], [PER…" at bounding box center [627, 375] width 904 height 601
copy div "Hi [PERSON_NAME], I apologize for my delayed response as I was working a corpor…"
click at [402, 240] on select "-- Tour Confirmation Contract (Pre-Booked Leads) Out of office Inquiry Email Al…" at bounding box center [627, 243] width 832 height 31
select select "4160"
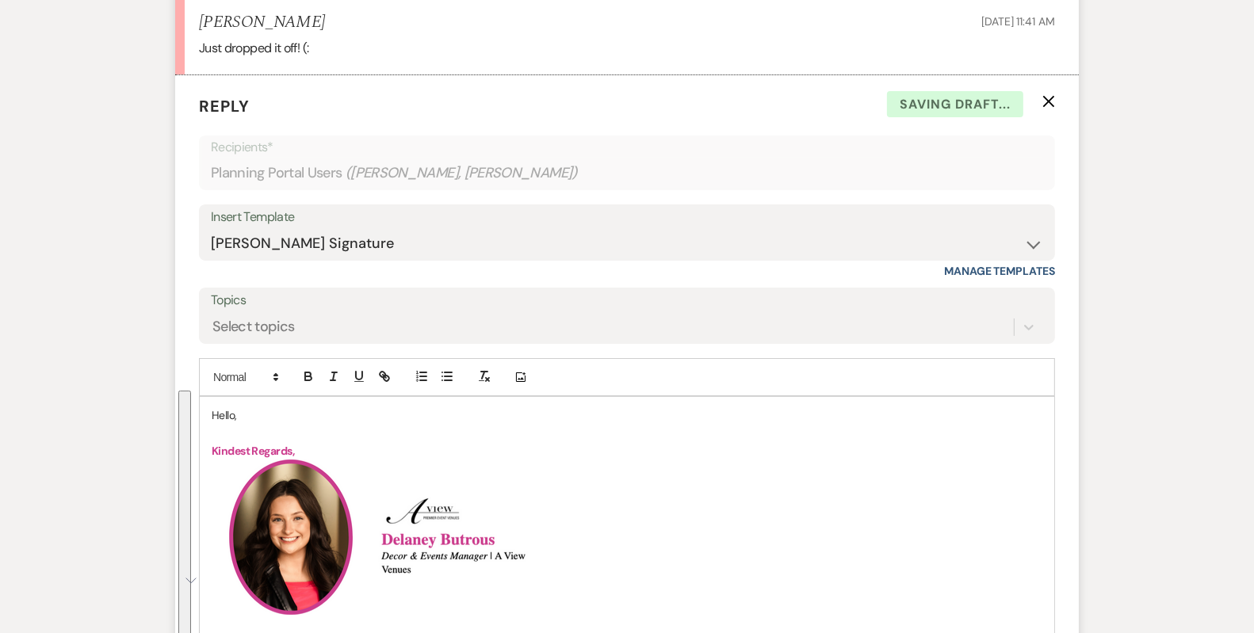
click at [226, 410] on p "Hello," at bounding box center [627, 415] width 831 height 17
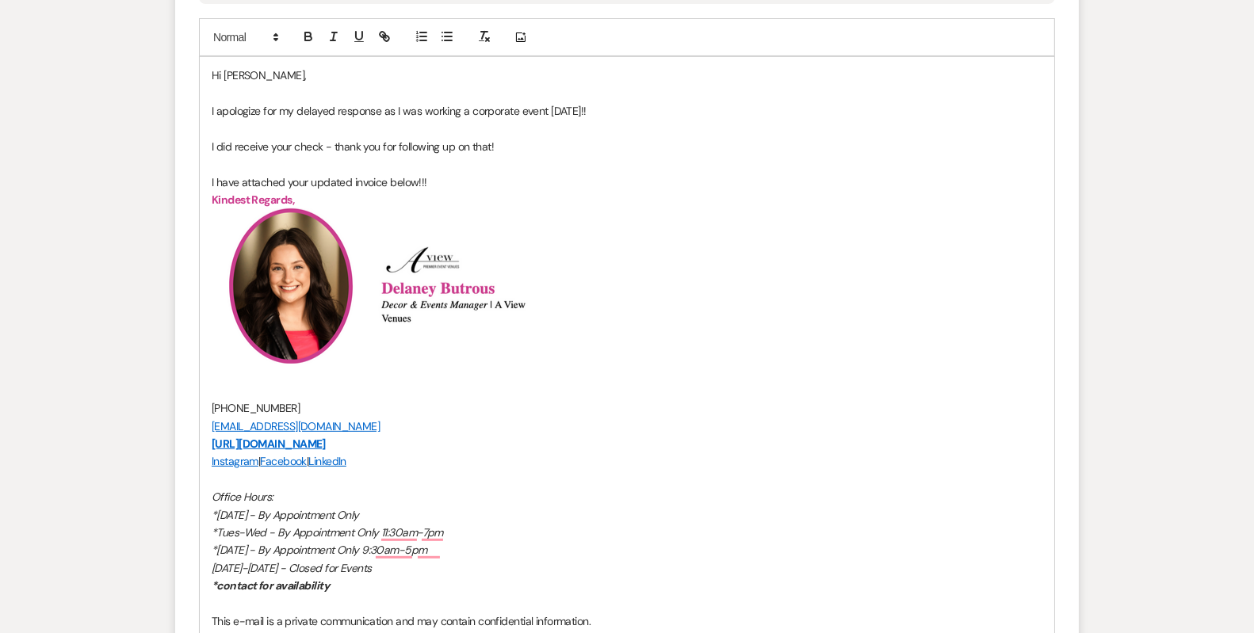
scroll to position [6509, 0]
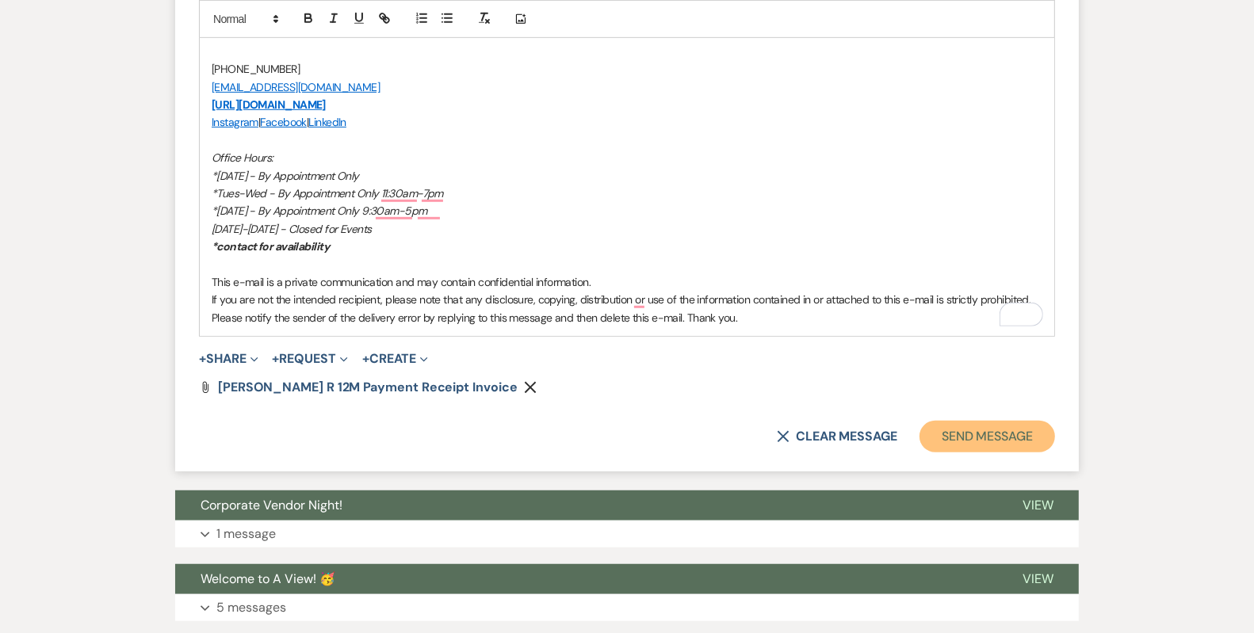
click at [967, 426] on button "Send Message" at bounding box center [988, 437] width 136 height 32
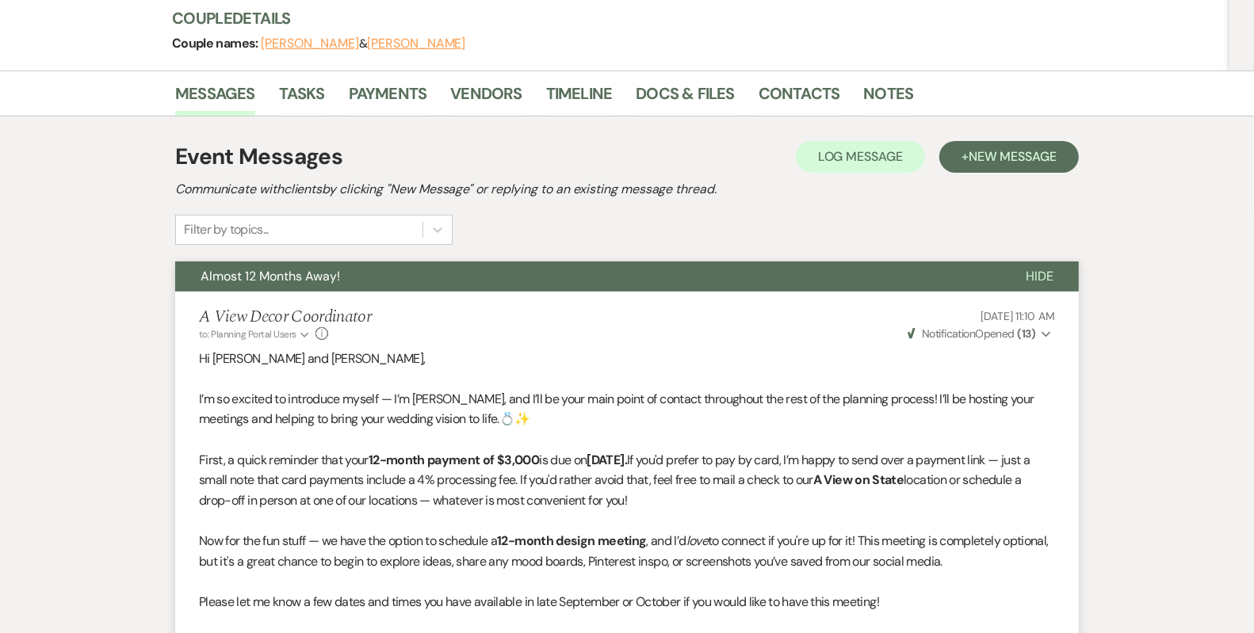
scroll to position [0, 0]
